Goal: Information Seeking & Learning: Learn about a topic

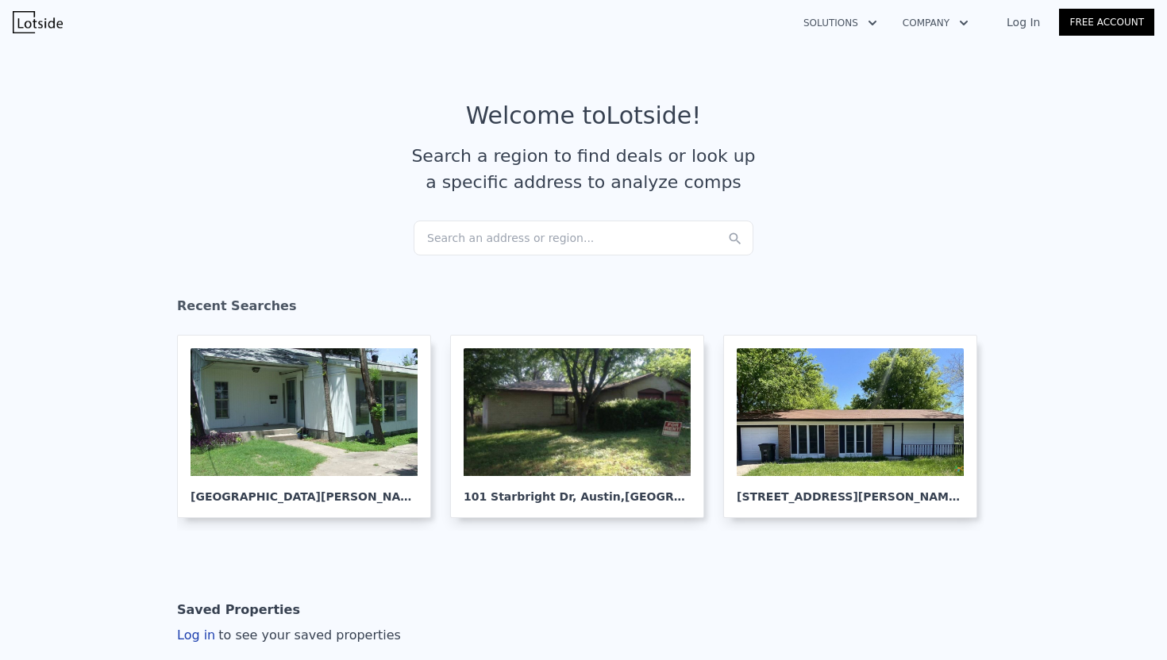
click at [472, 235] on div "Search an address or region..." at bounding box center [583, 238] width 340 height 35
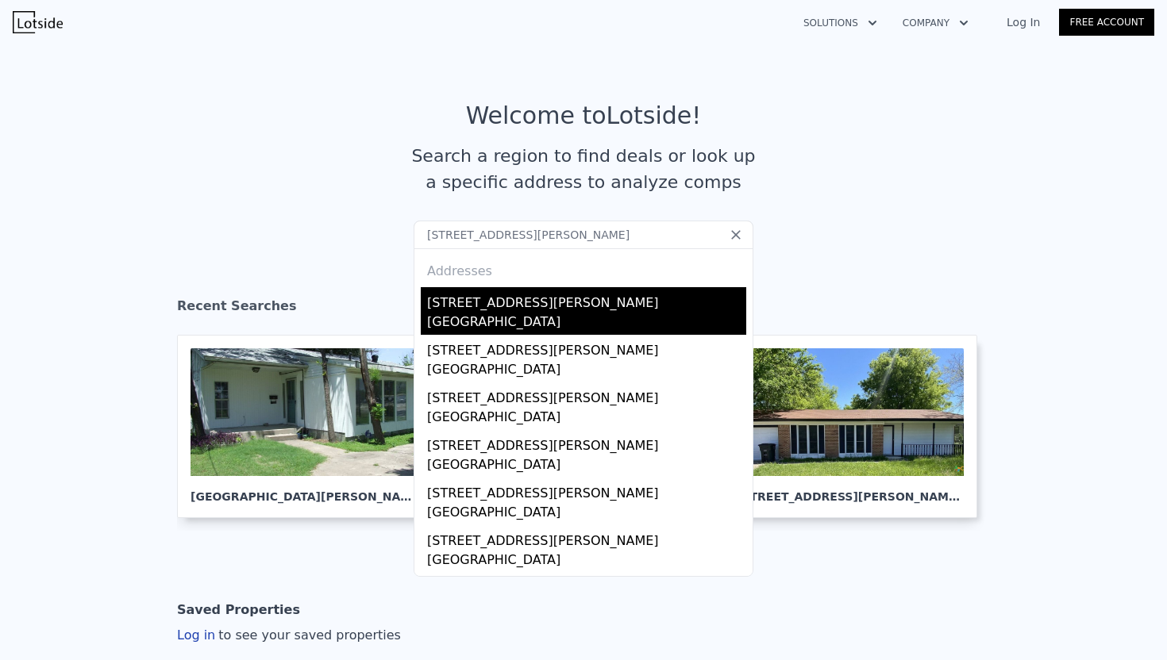
type input "[STREET_ADDRESS][PERSON_NAME]"
click at [476, 313] on div "[GEOGRAPHIC_DATA]" at bounding box center [586, 324] width 319 height 22
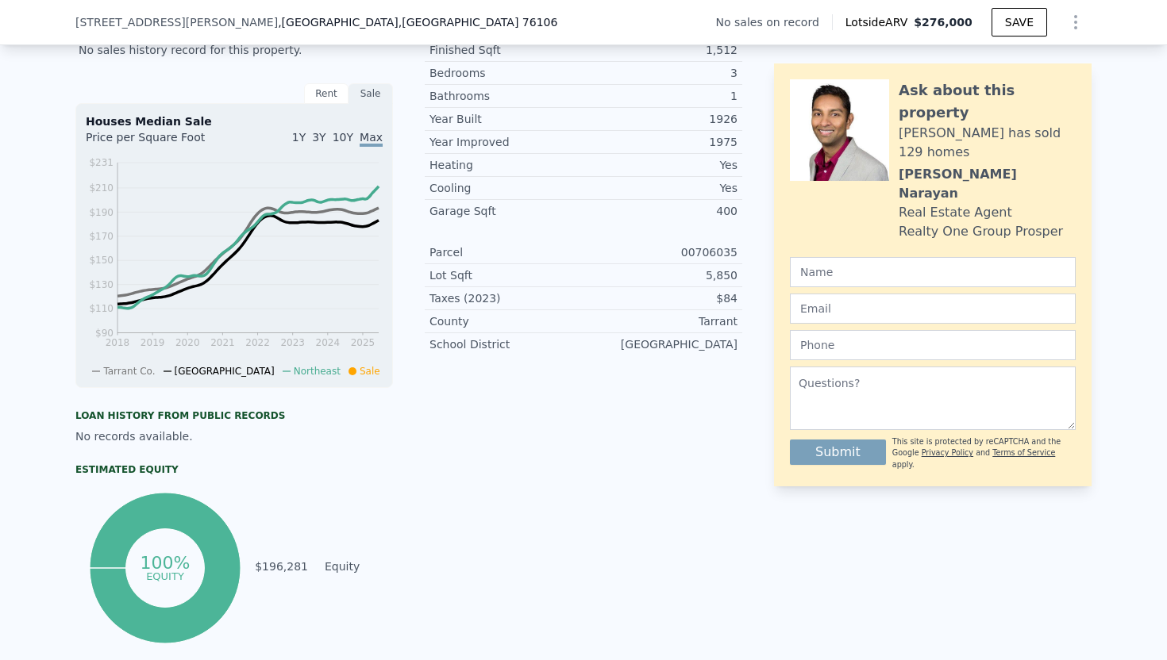
scroll to position [412, 0]
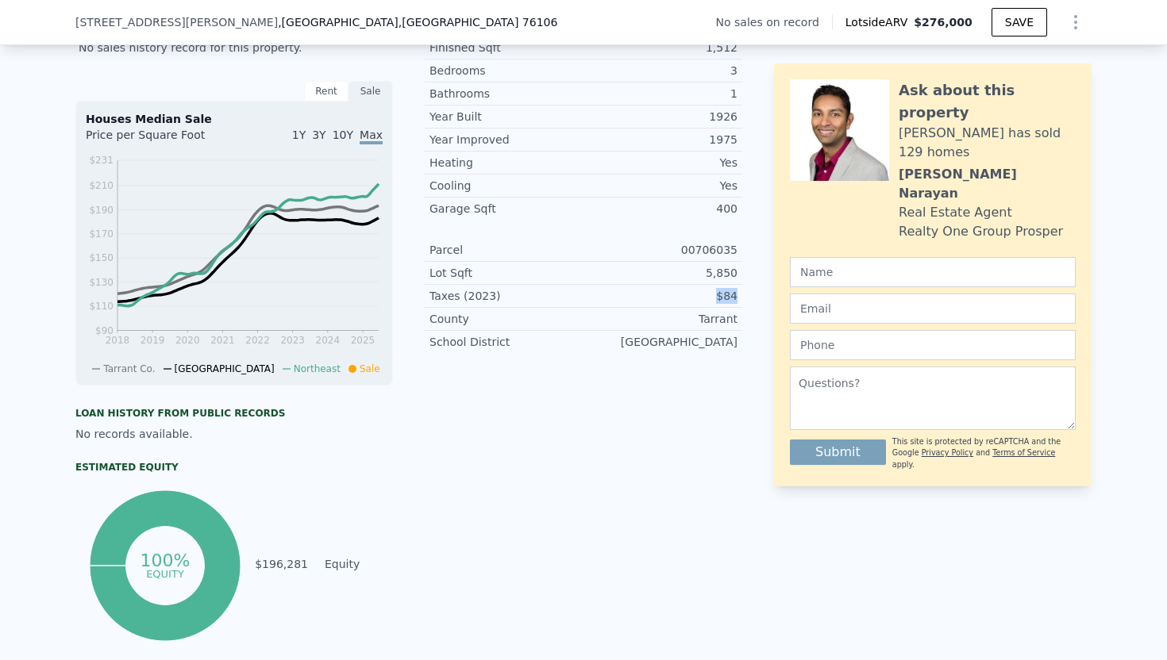
drag, startPoint x: 708, startPoint y: 296, endPoint x: 737, endPoint y: 298, distance: 28.6
click at [737, 298] on div "$84" at bounding box center [660, 296] width 154 height 16
click at [701, 296] on div "$84" at bounding box center [660, 296] width 154 height 16
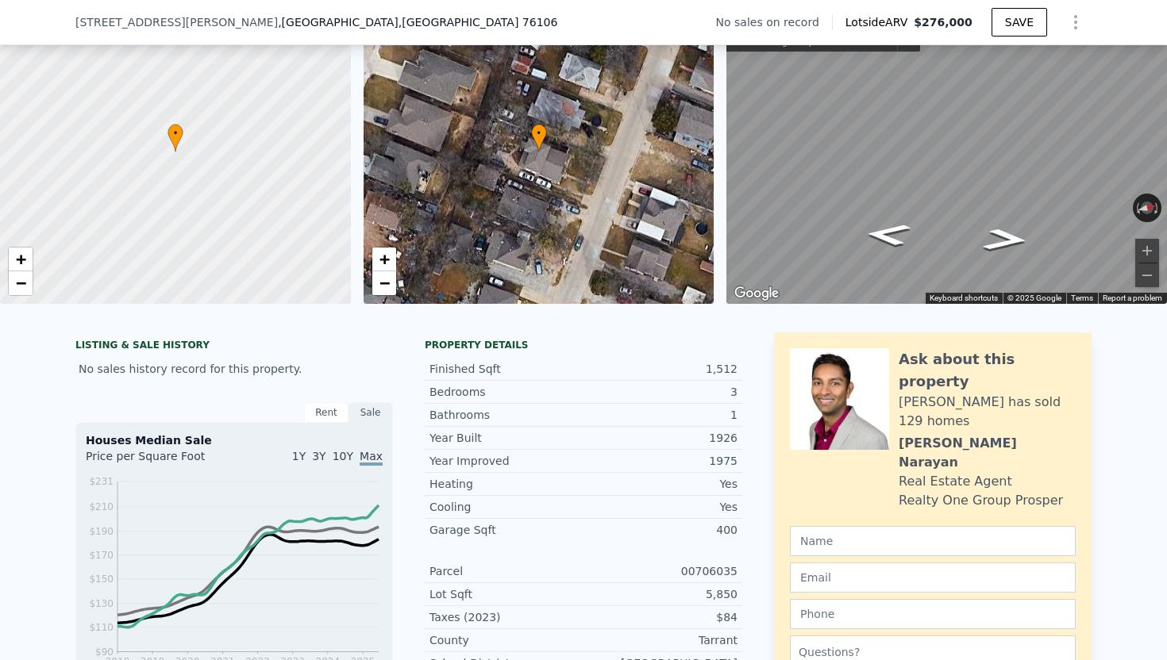
scroll to position [0, 0]
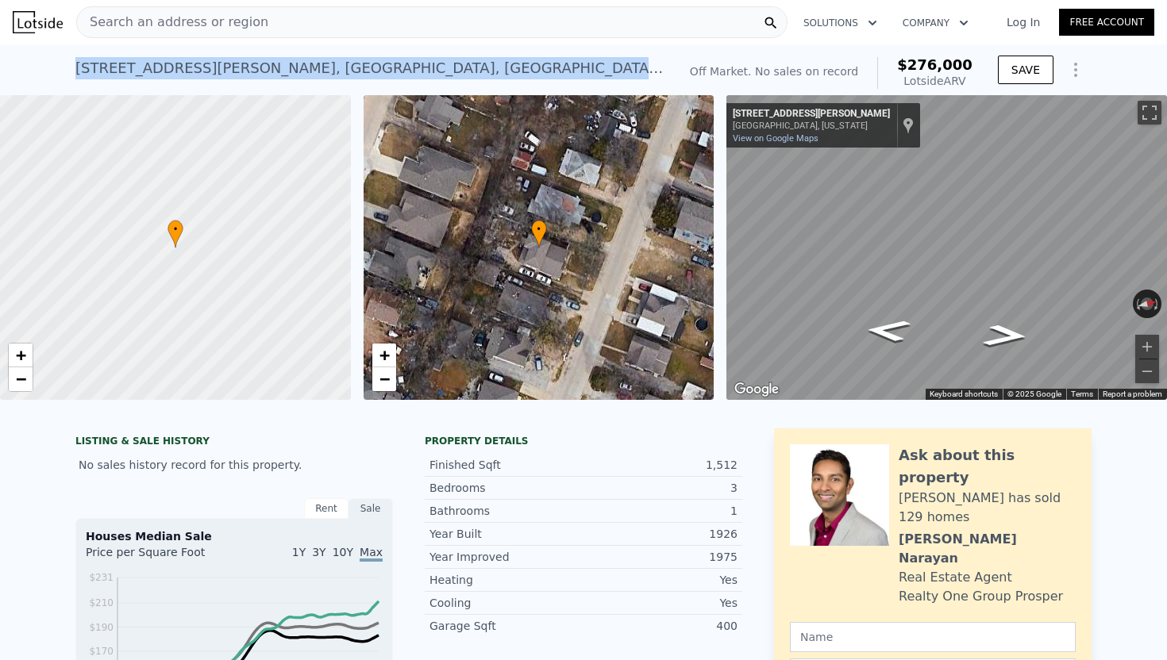
drag, startPoint x: 73, startPoint y: 66, endPoint x: 352, endPoint y: 63, distance: 279.4
click at [352, 63] on div "[STREET_ADDRESS][PERSON_NAME] No sales on record (~ARV $276k ) Off Market. No s…" at bounding box center [583, 69] width 1167 height 51
copy div "[STREET_ADDRESS][PERSON_NAME]"
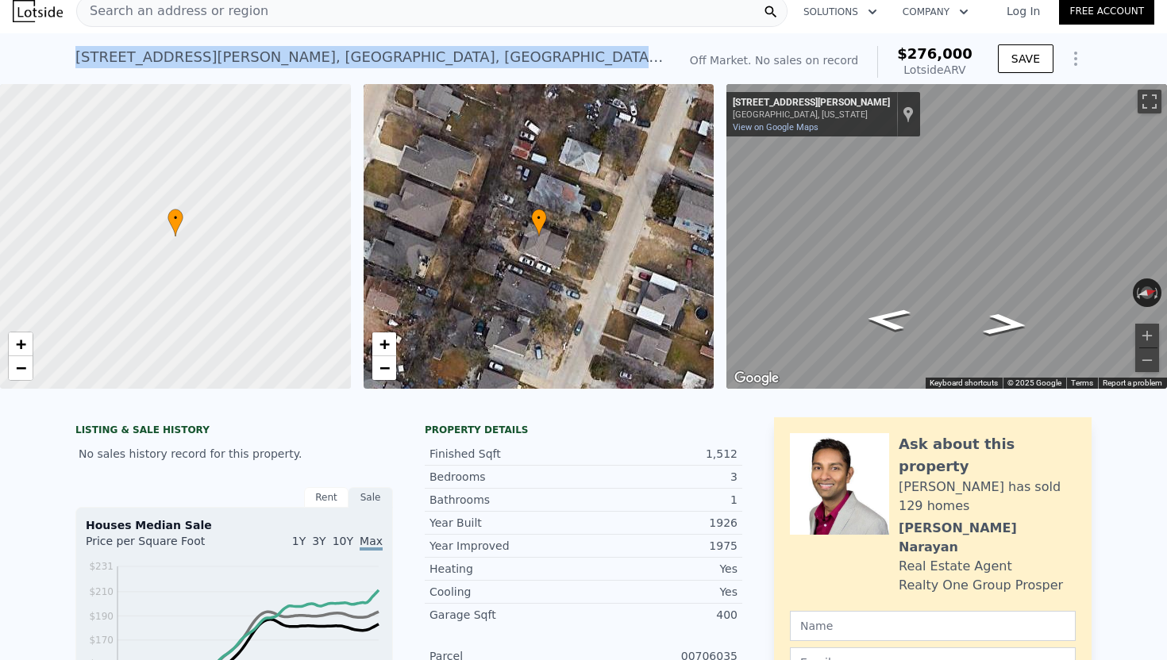
scroll to position [13, 0]
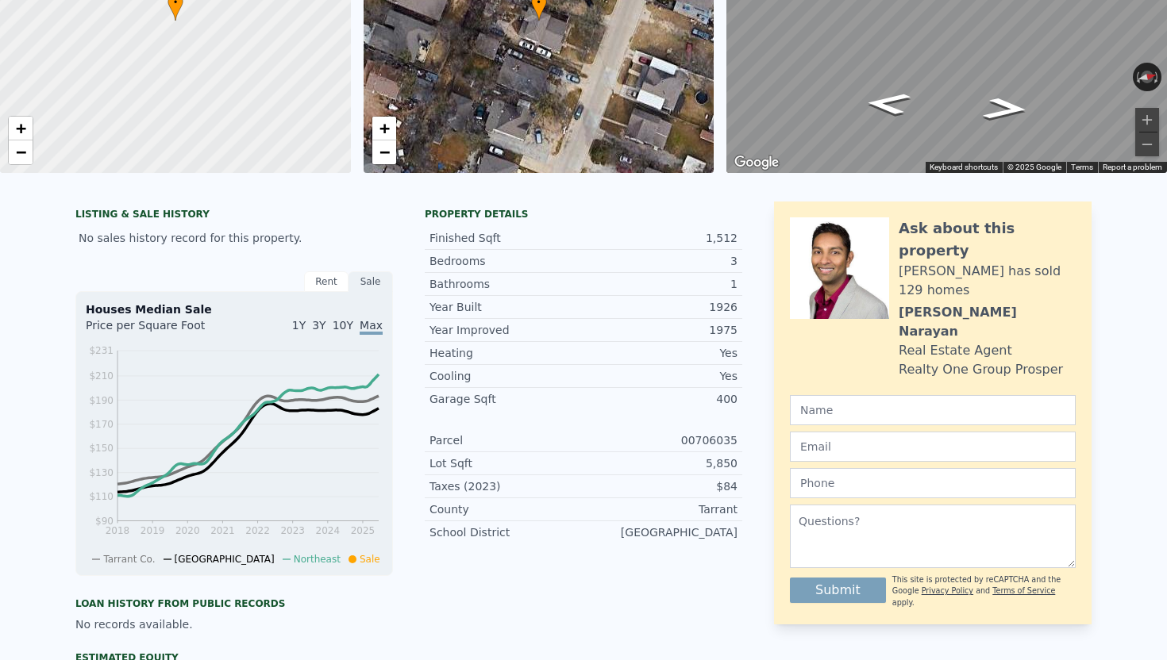
scroll to position [0, 0]
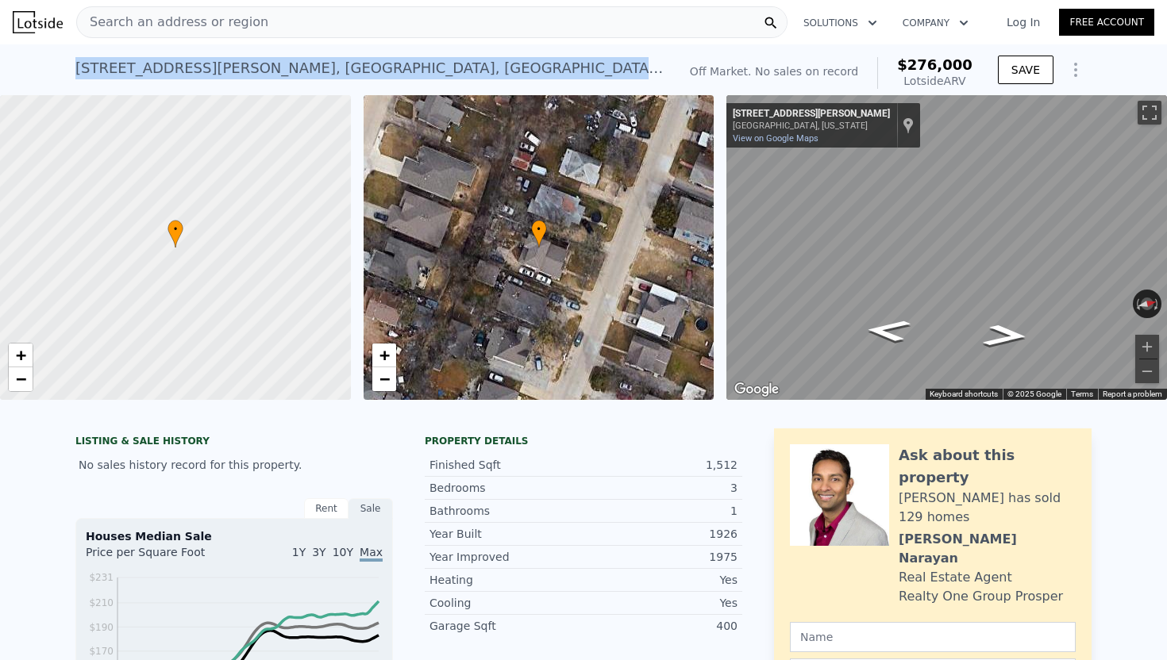
drag, startPoint x: 71, startPoint y: 68, endPoint x: 347, endPoint y: 68, distance: 275.4
click at [347, 68] on div "[STREET_ADDRESS][PERSON_NAME] No sales on record (~ARV $276k ) Off Market. No s…" at bounding box center [583, 69] width 1167 height 51
copy div "[STREET_ADDRESS][PERSON_NAME]"
